Goal: Information Seeking & Learning: Learn about a topic

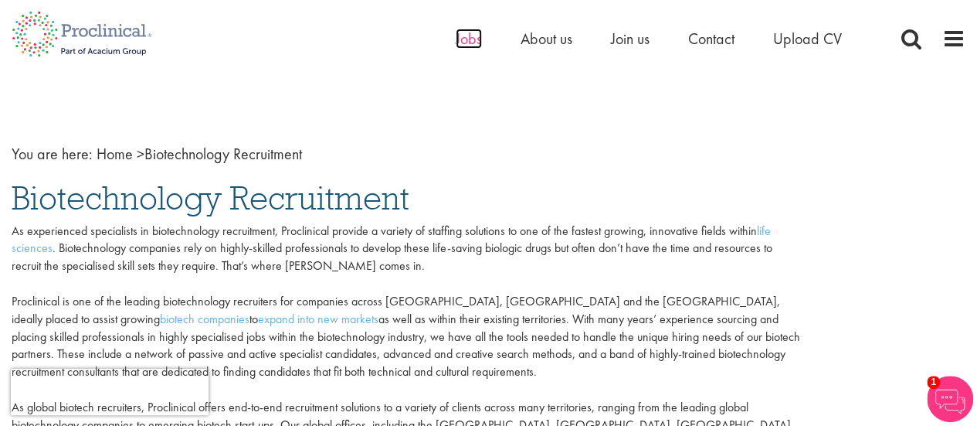
click at [467, 36] on span "Jobs" at bounding box center [469, 39] width 26 height 20
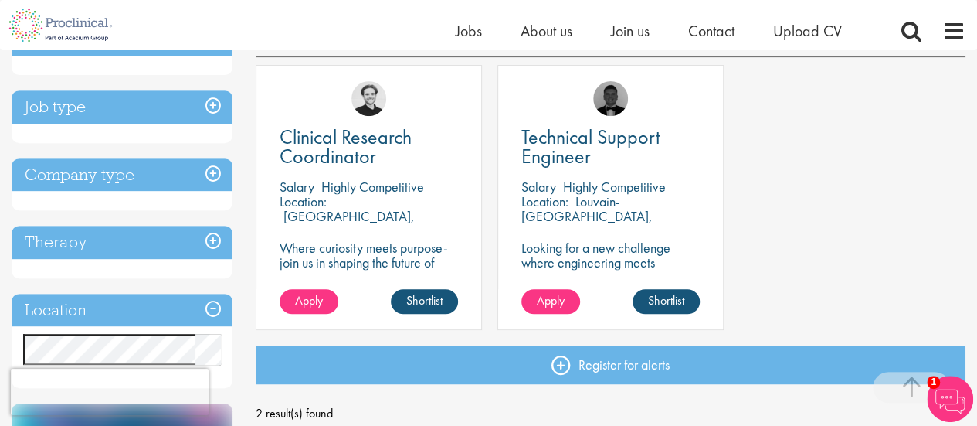
scroll to position [309, 0]
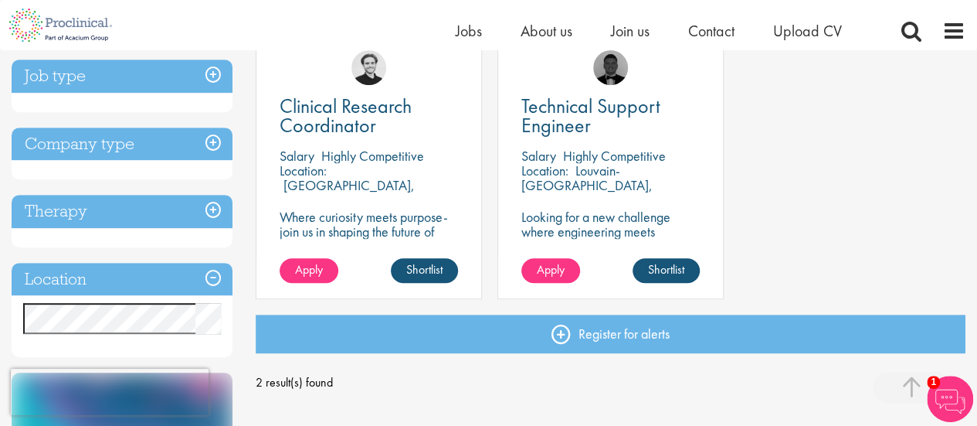
click at [212, 281] on h3 "Location" at bounding box center [122, 279] width 221 height 33
click at [211, 276] on h3 "Location" at bounding box center [122, 279] width 221 height 33
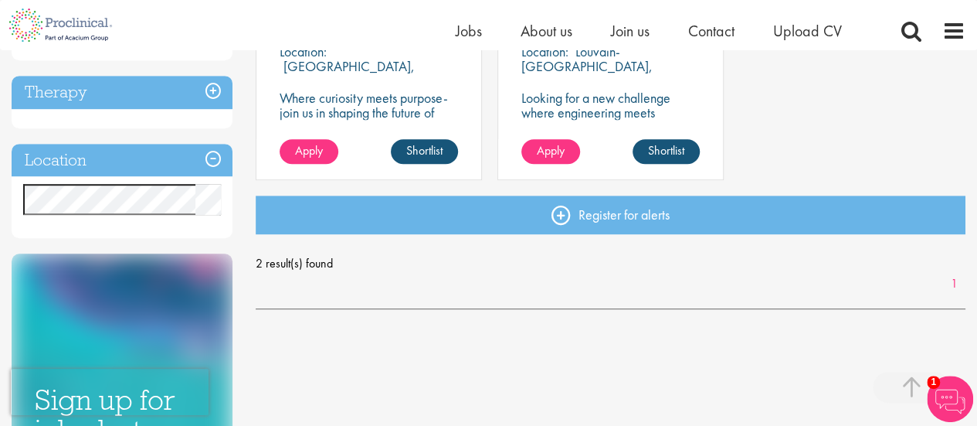
scroll to position [541, 0]
